Goal: Task Accomplishment & Management: Complete application form

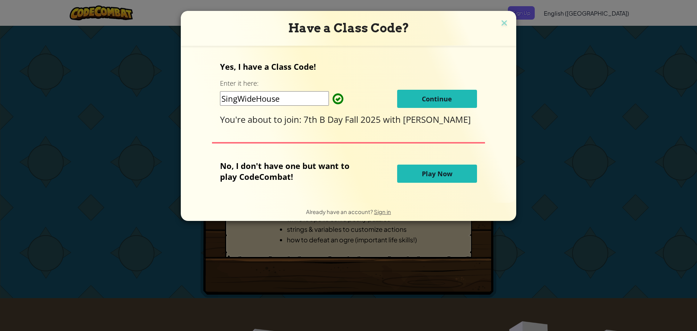
click at [419, 86] on div "Yes, I have a Class Code! Enter it here: SingWideHouse Continue You're about to…" at bounding box center [348, 93] width 257 height 64
click at [423, 97] on span "Continue" at bounding box center [437, 98] width 30 height 9
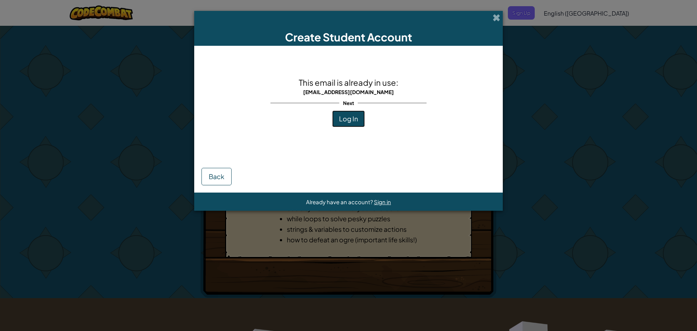
click at [339, 118] on button "Log In" at bounding box center [348, 118] width 33 height 17
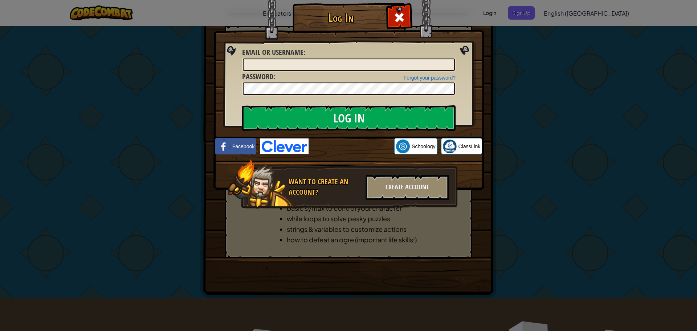
click at [266, 138] on div "Log In Unknown Error Email or Username : Forgot your password? Password : Log I…" at bounding box center [349, 116] width 242 height 211
click at [274, 142] on img at bounding box center [284, 146] width 49 height 16
